Goal: Obtain resource: Download file/media

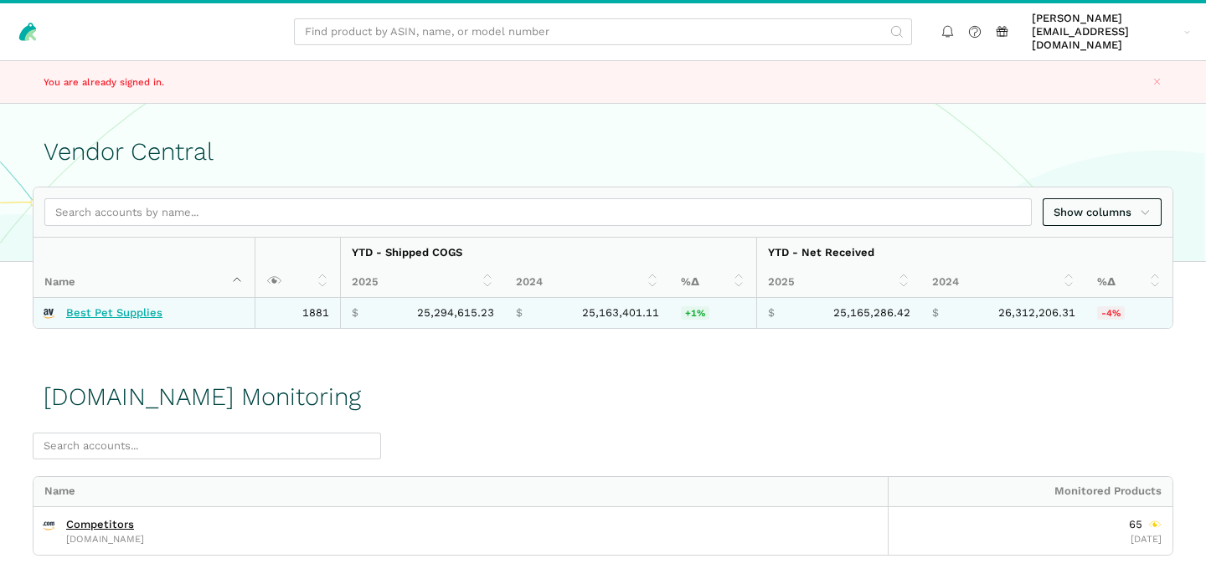
click at [121, 306] on link "Best Pet Supplies" at bounding box center [114, 312] width 96 height 13
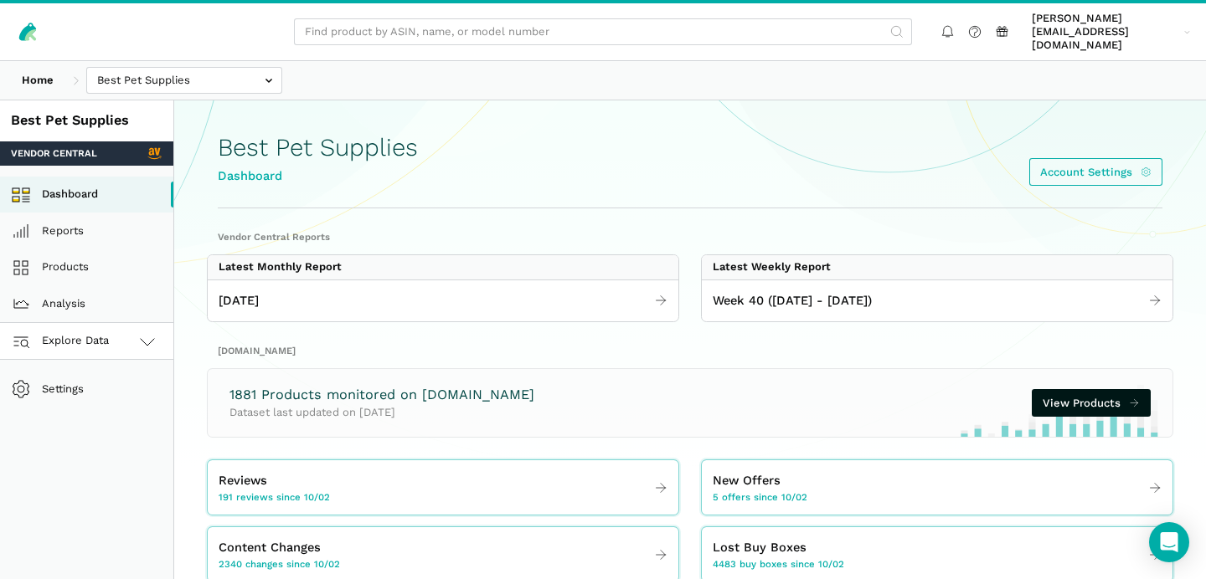
click at [132, 325] on link "Explore Data" at bounding box center [86, 341] width 173 height 37
click at [98, 397] on link "[DOMAIN_NAME]" at bounding box center [86, 415] width 173 height 37
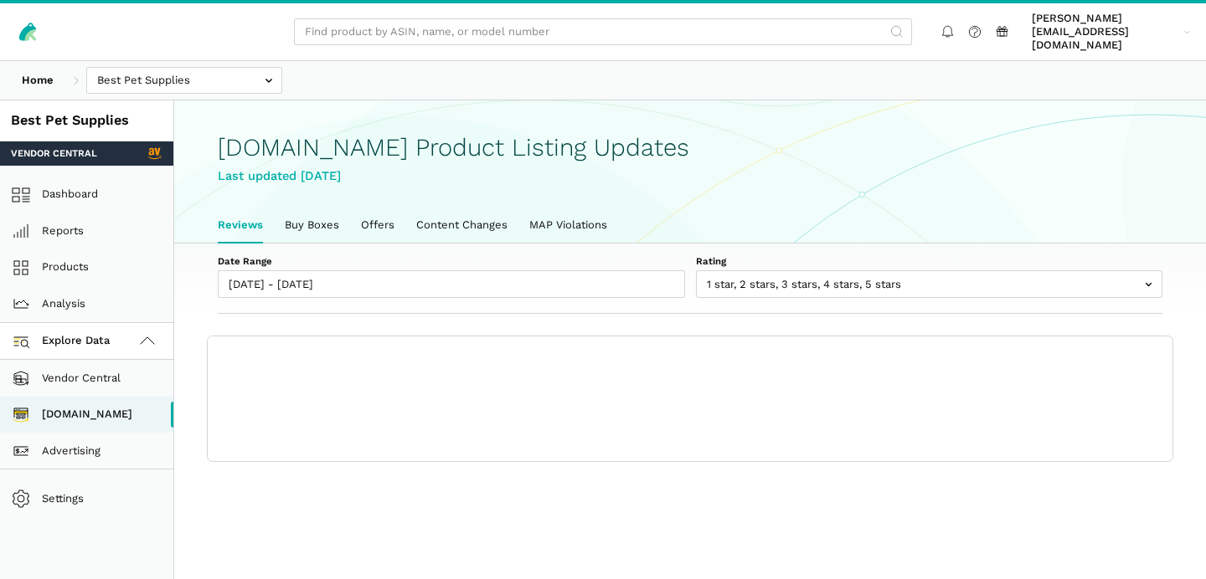
scroll to position [5, 0]
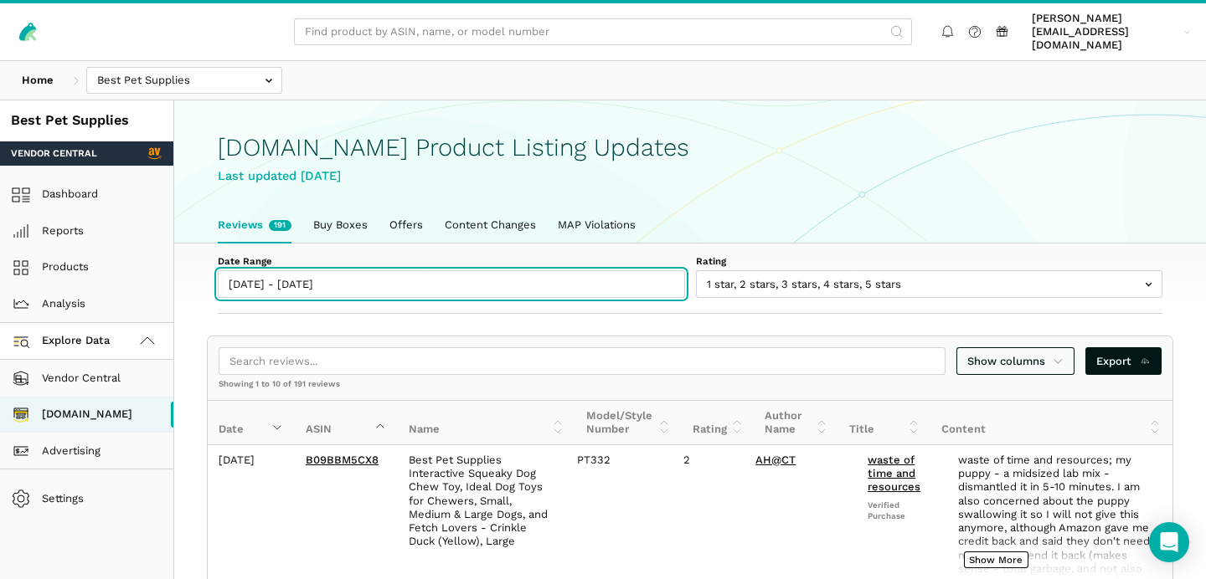
click at [251, 276] on input "10/02/2025 - 10/08/2025" at bounding box center [451, 284] width 467 height 28
type input "10/02/2025"
type input "10/08/2025"
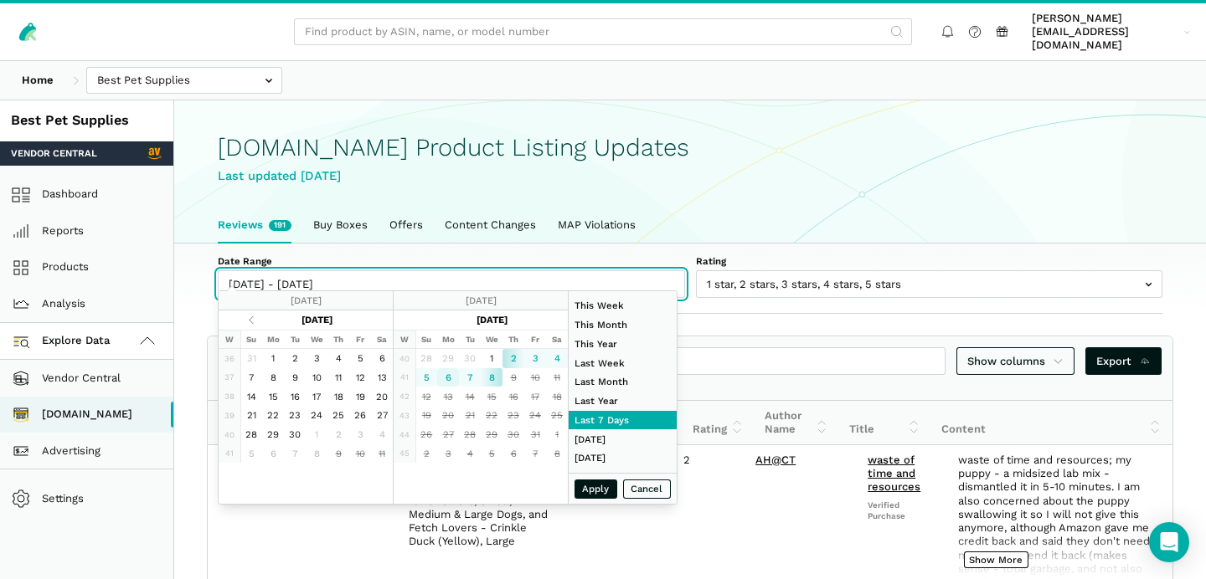
type input "10/06/2025"
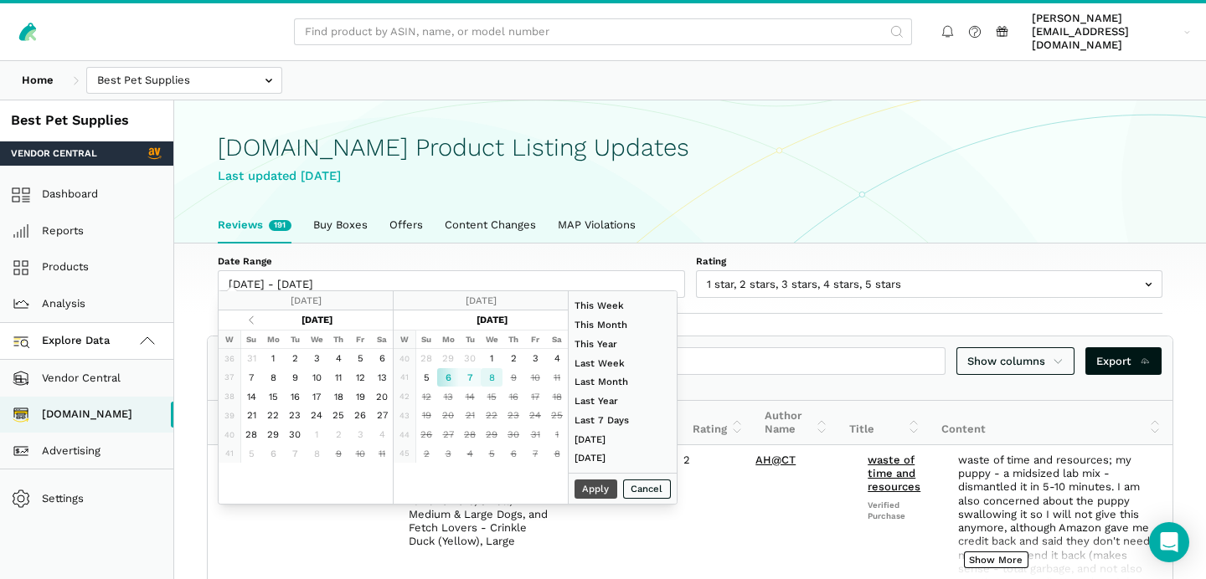
type input "10/08/2025"
type input "09/21/2025"
type input "09/27/2025"
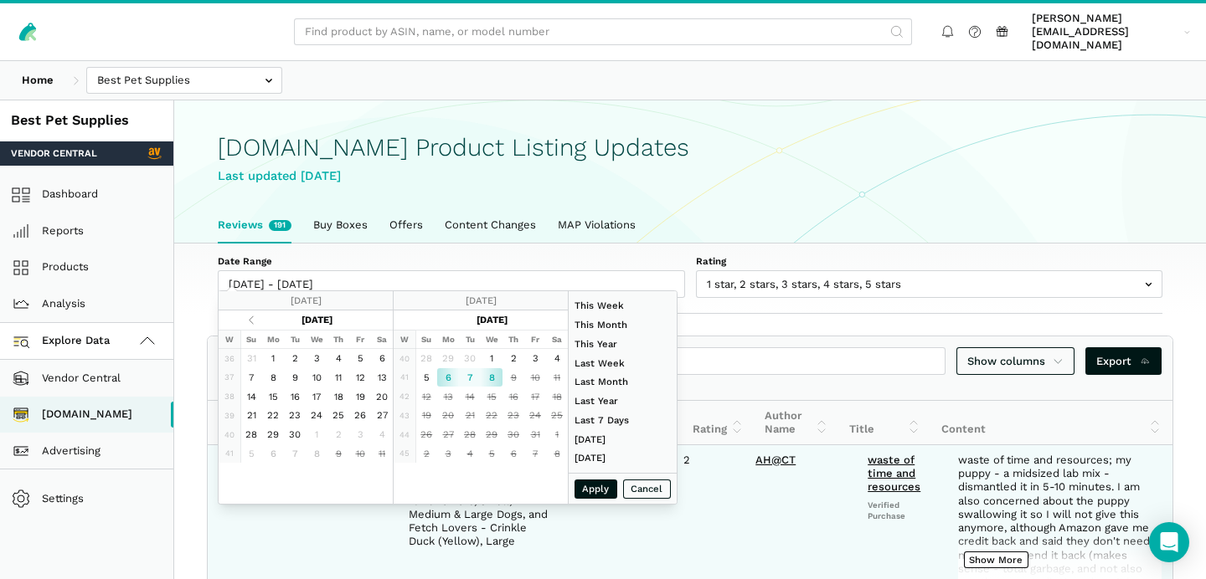
type input "10/06/2025"
type input "10/08/2025"
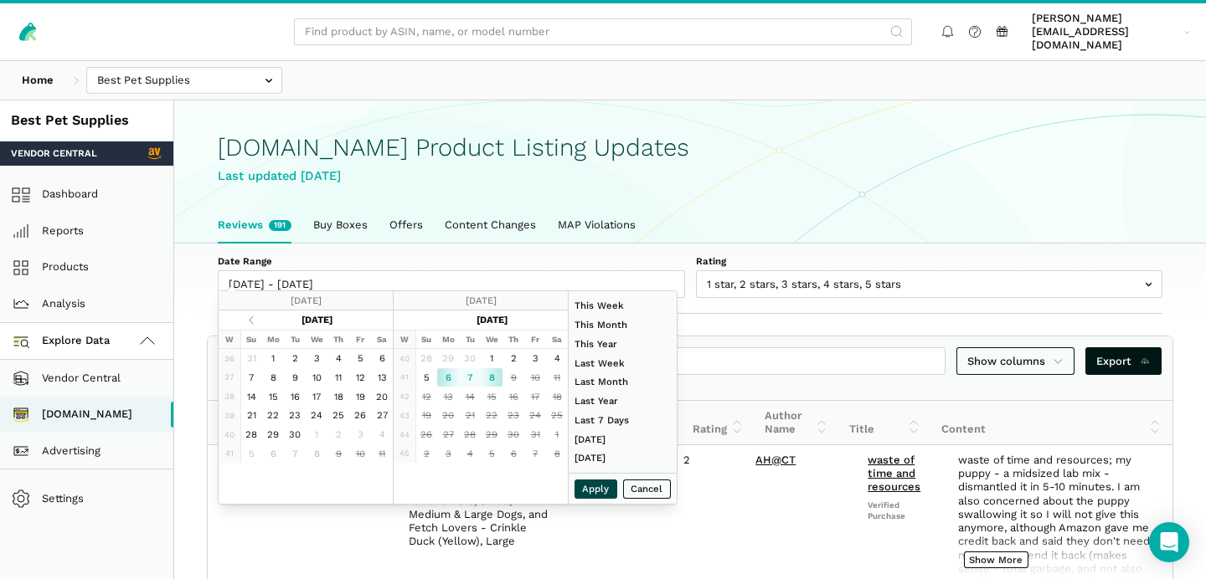
click at [600, 493] on button "Apply" at bounding box center [596, 489] width 44 height 19
type input "10/06/2025 - 10/08/2025"
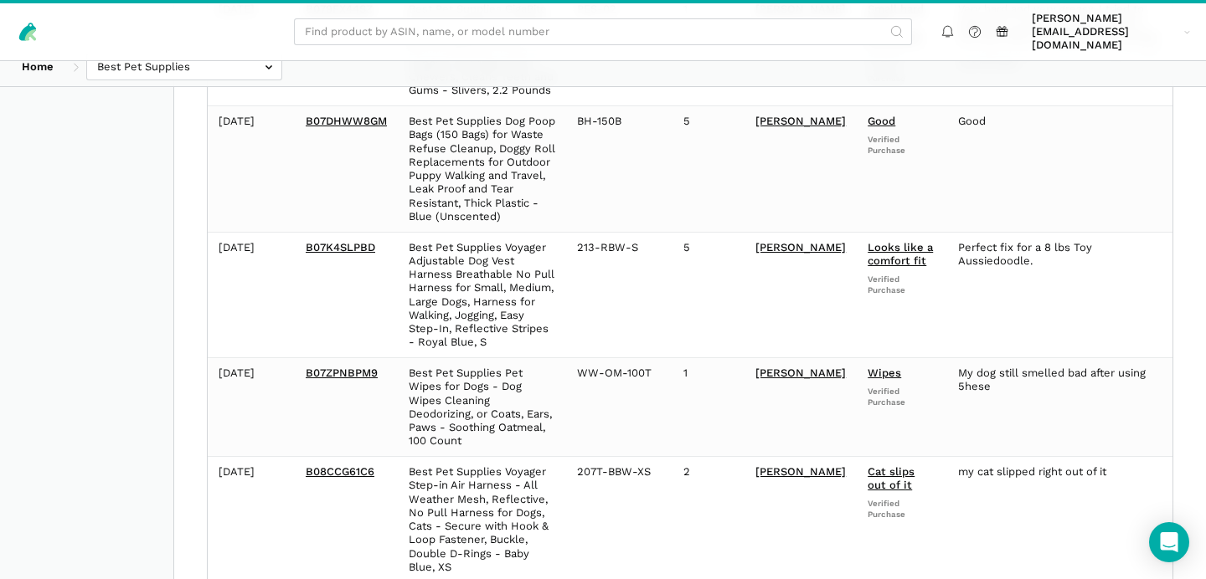
scroll to position [0, 0]
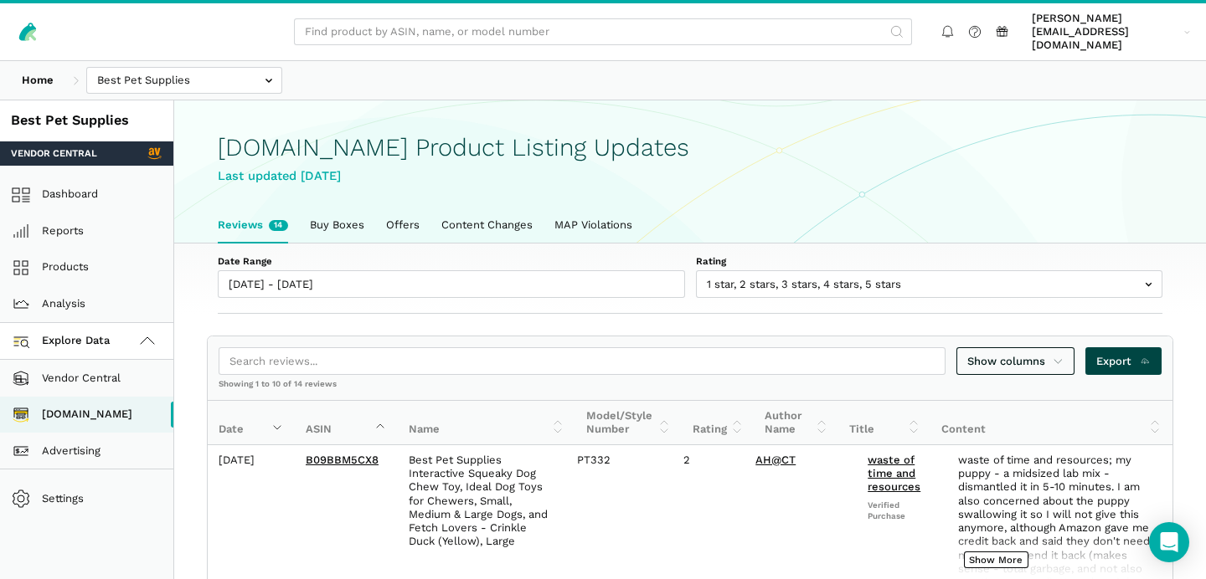
click at [1120, 353] on span "Export" at bounding box center [1123, 361] width 54 height 17
